Goal: Obtain resource: Download file/media

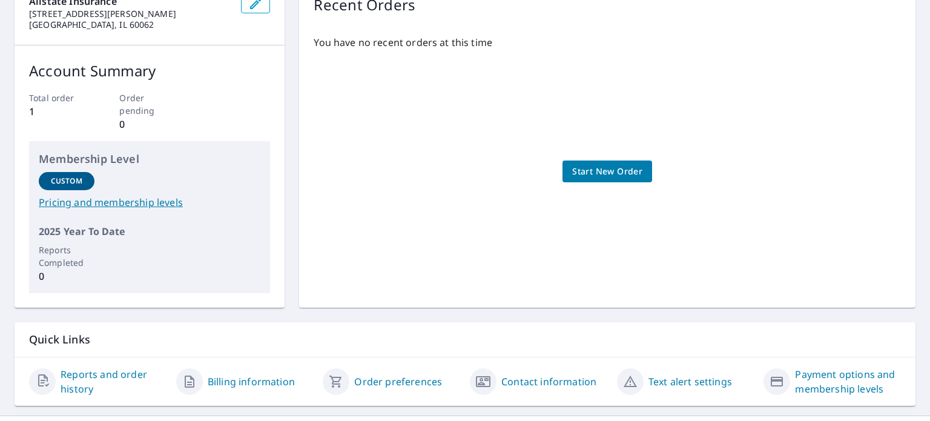
scroll to position [167, 0]
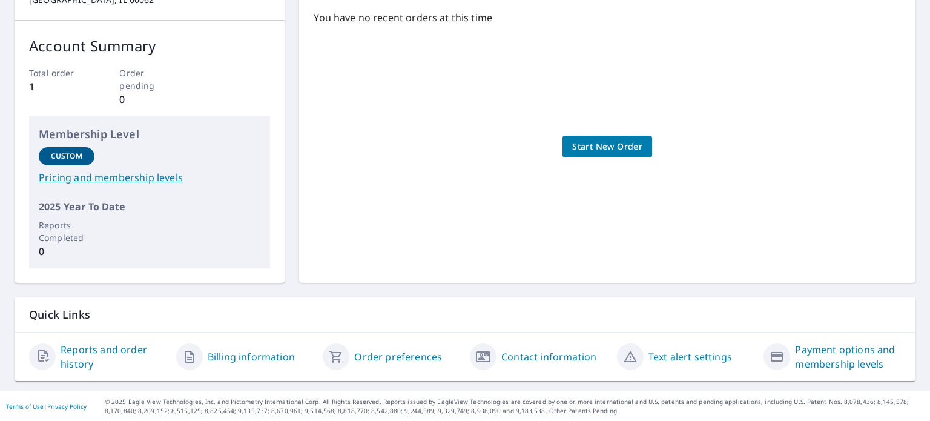
click at [80, 348] on link "Reports and order history" at bounding box center [114, 356] width 106 height 29
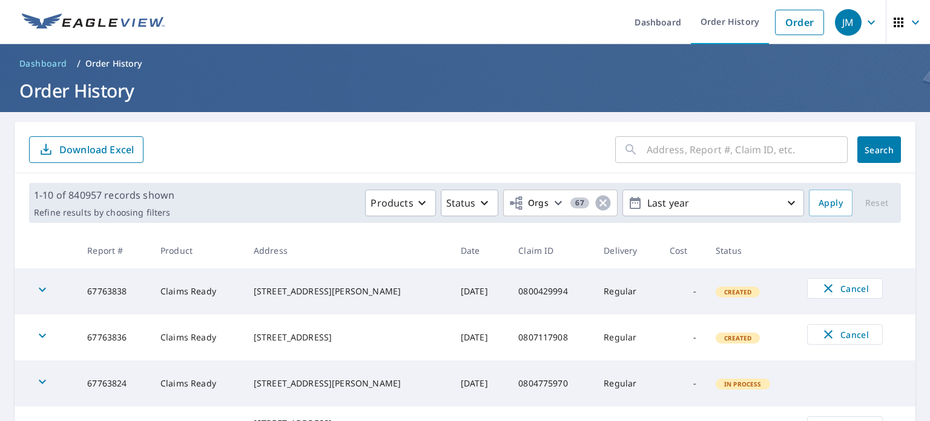
click at [743, 158] on input "text" at bounding box center [747, 150] width 201 height 34
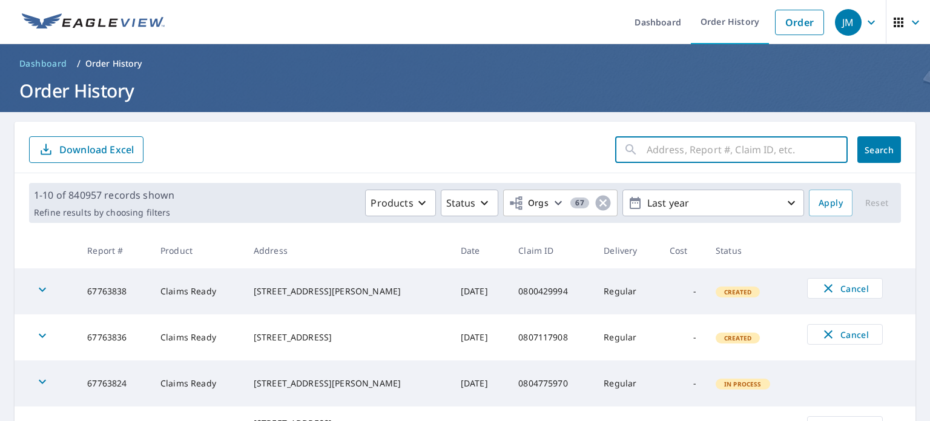
paste input "0803670108"
type input "0803670108"
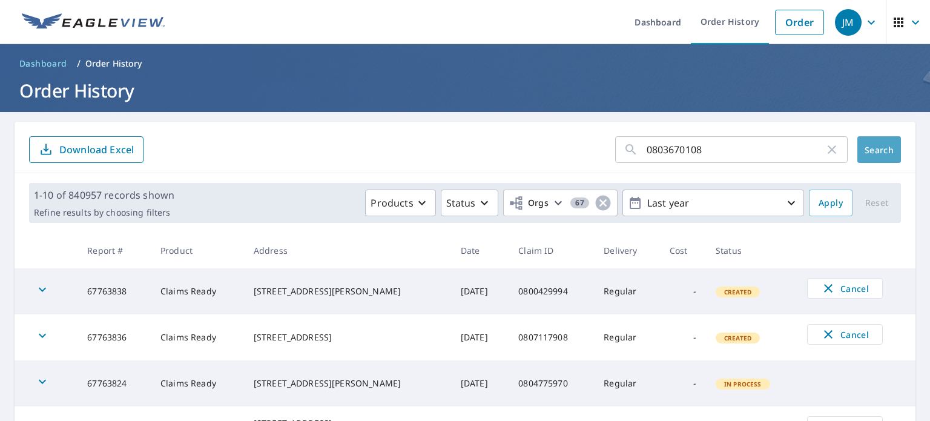
click at [867, 153] on span "Search" at bounding box center [879, 150] width 24 height 12
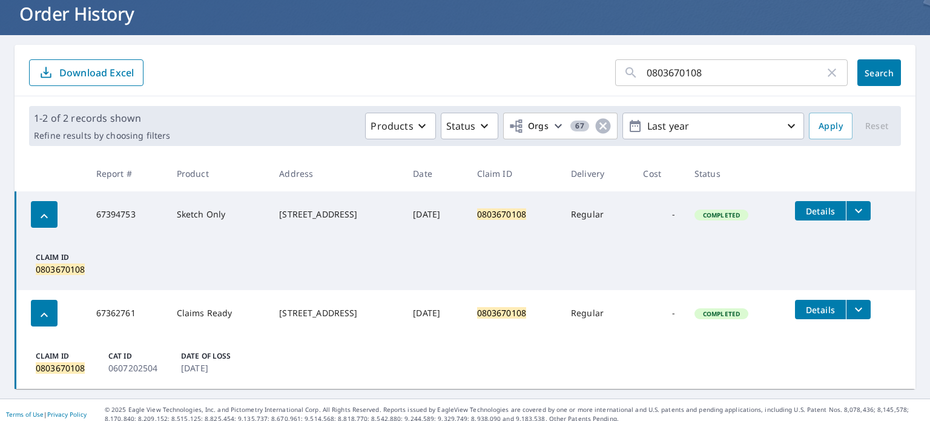
scroll to position [85, 0]
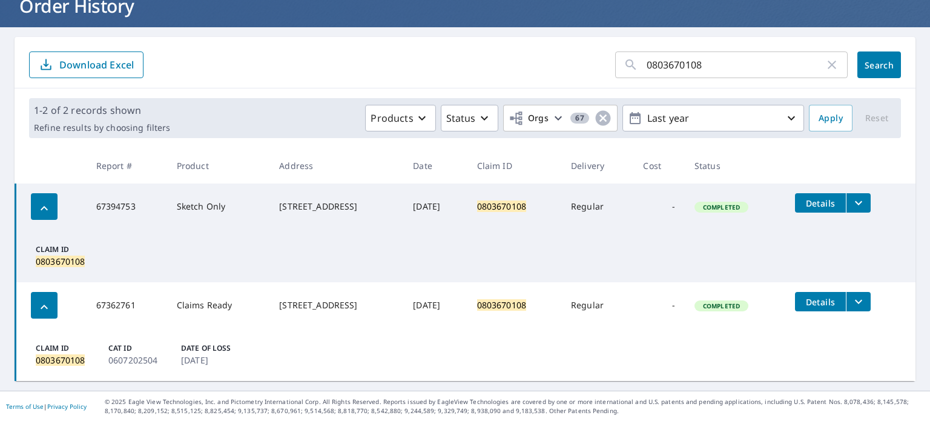
click at [865, 296] on icon "filesDropdownBtn-67362761" at bounding box center [858, 301] width 15 height 15
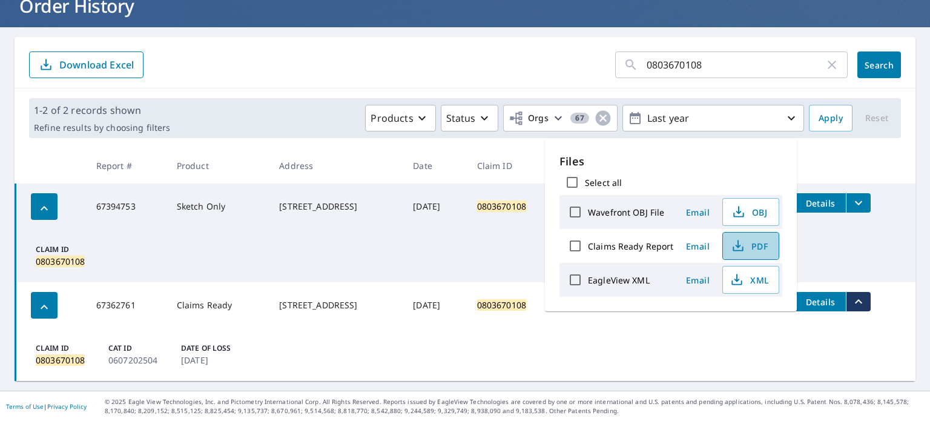
click at [773, 256] on button "PDF" at bounding box center [750, 246] width 57 height 28
click at [825, 65] on icon "button" at bounding box center [832, 65] width 15 height 15
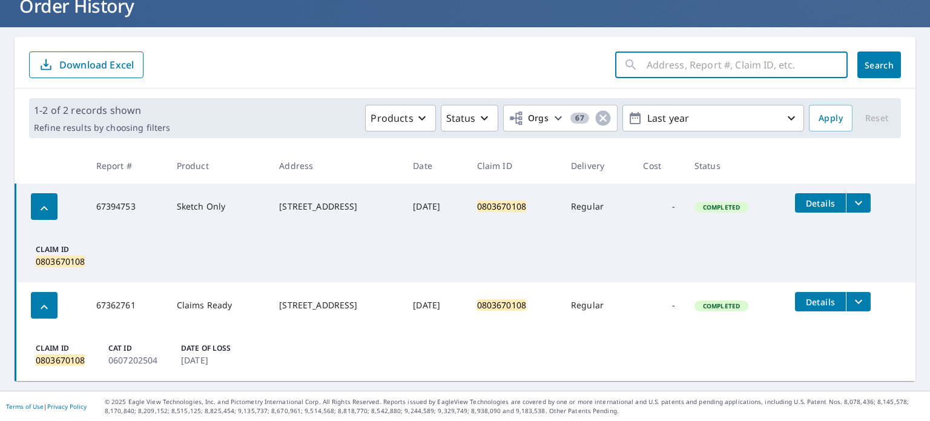
click at [763, 70] on input "text" at bounding box center [747, 65] width 201 height 34
paste input "0786716597"
type input "0786716597"
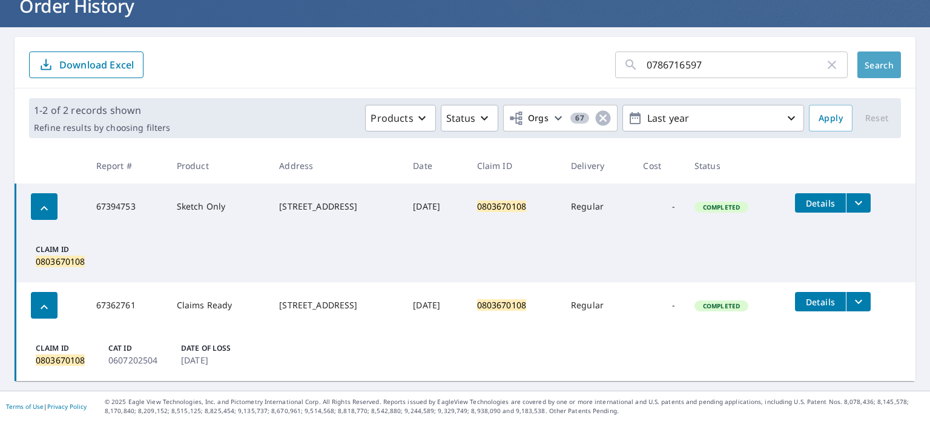
click at [867, 67] on span "Search" at bounding box center [879, 65] width 24 height 12
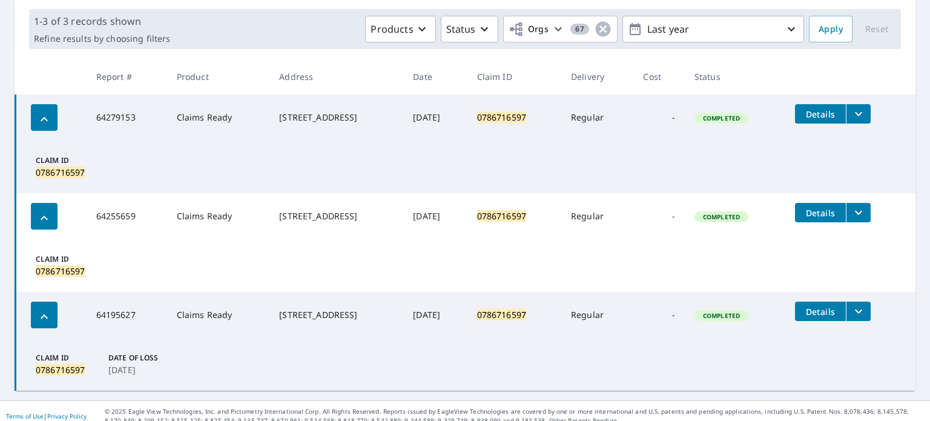
scroll to position [183, 0]
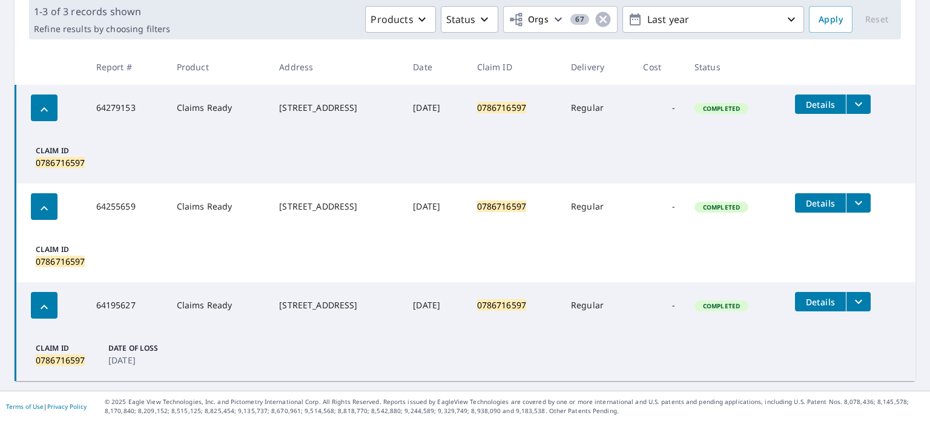
click at [858, 107] on icon "filesDropdownBtn-64279153" at bounding box center [858, 104] width 15 height 15
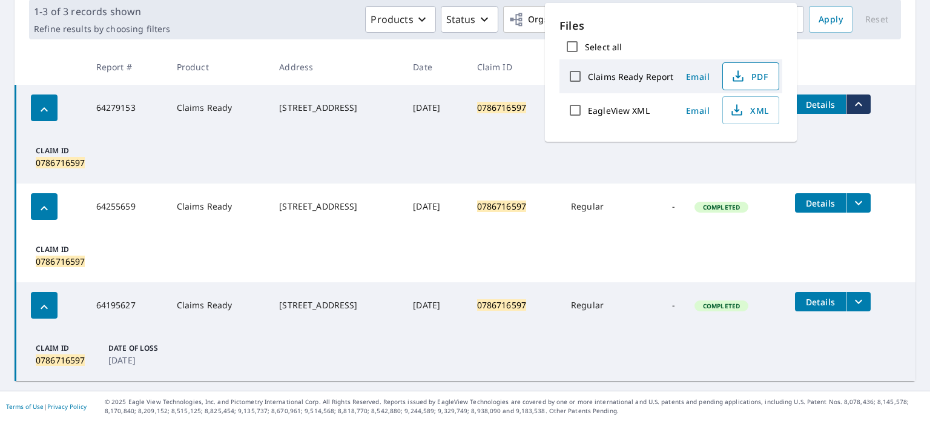
click at [759, 82] on span "PDF" at bounding box center [749, 76] width 39 height 15
click at [257, 25] on div "Products Status Orgs 67 Last year" at bounding box center [489, 19] width 629 height 27
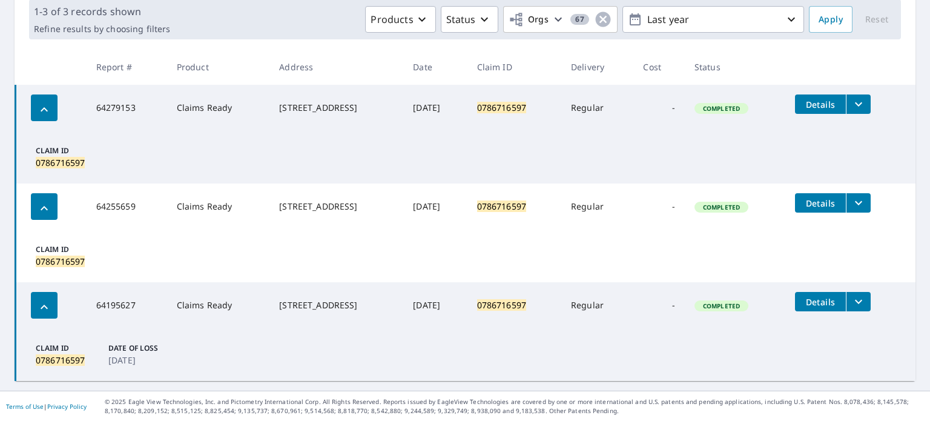
scroll to position [0, 0]
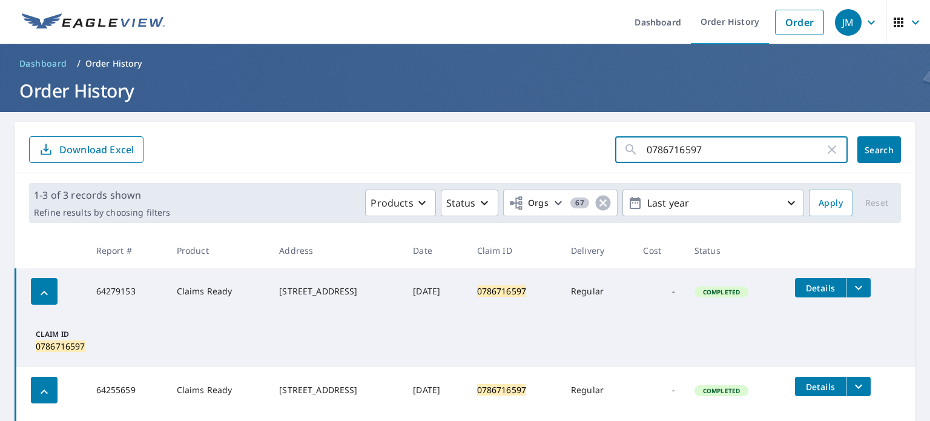
drag, startPoint x: 756, startPoint y: 153, endPoint x: 525, endPoint y: 130, distance: 231.9
click at [525, 130] on div "0786716597 ​ Search Download Excel" at bounding box center [465, 147] width 901 height 51
paste input "94317099"
type input "0794317099"
click at [868, 154] on span "Search" at bounding box center [879, 150] width 24 height 12
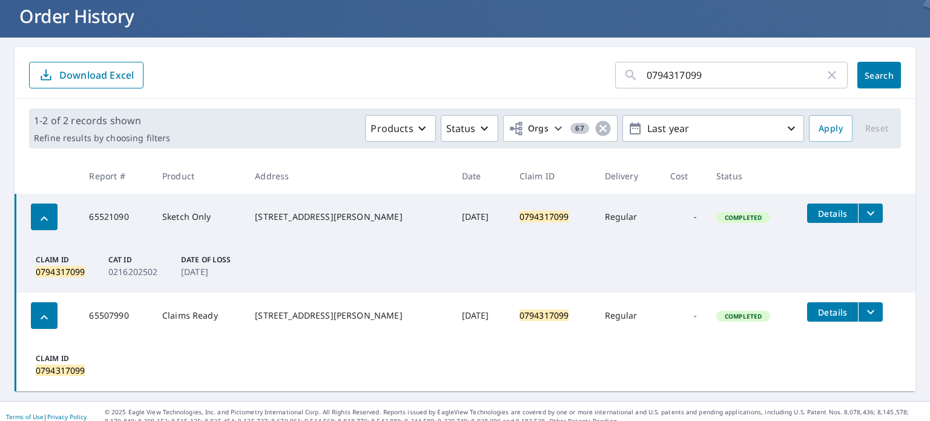
scroll to position [85, 0]
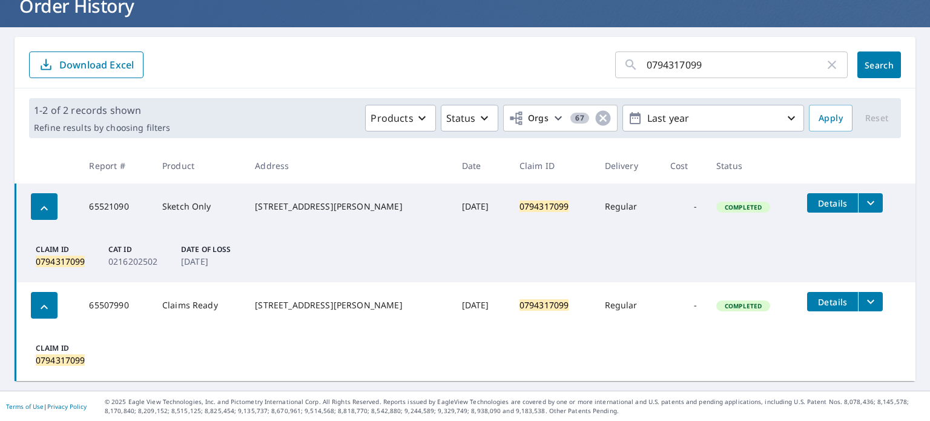
click at [867, 200] on button "filesDropdownBtn-65521090" at bounding box center [870, 202] width 25 height 19
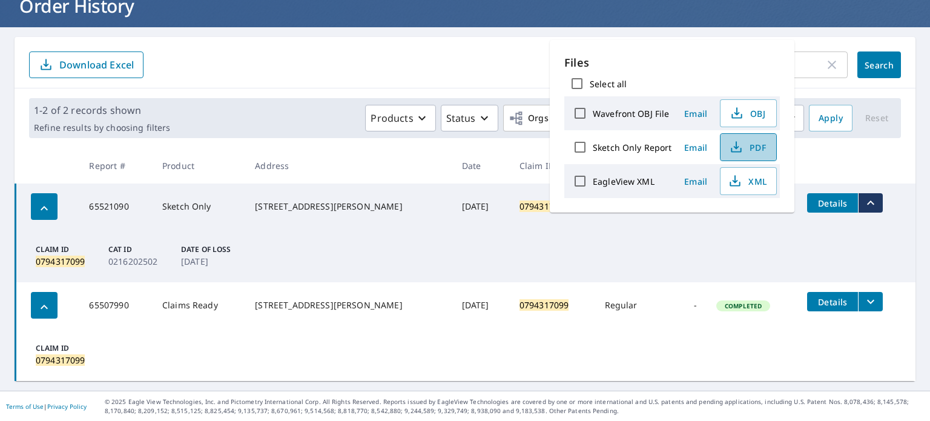
click at [745, 147] on span "PDF" at bounding box center [747, 147] width 39 height 15
